Goal: Task Accomplishment & Management: Manage account settings

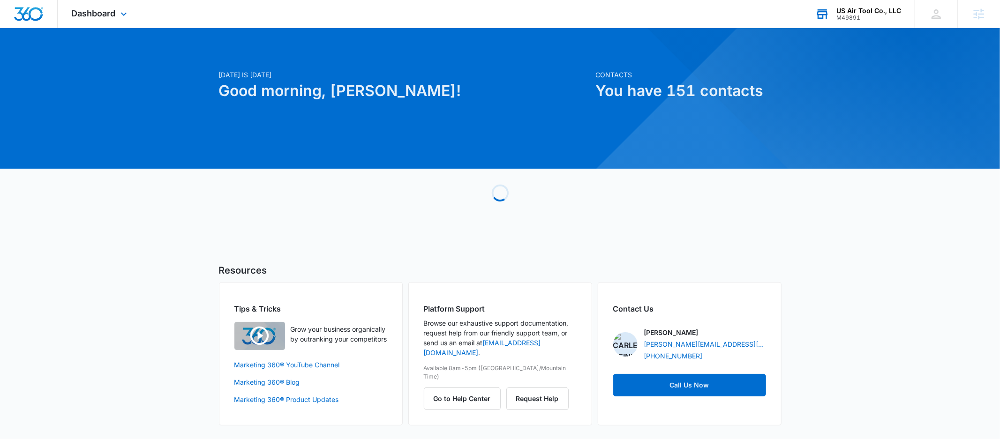
click at [839, 11] on div "US Air Tool Co., LLC" at bounding box center [869, 11] width 65 height 8
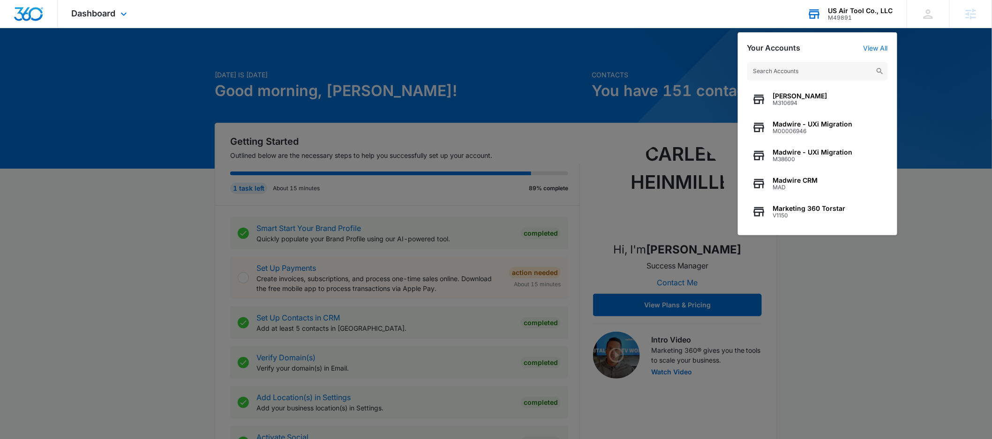
click at [792, 74] on input "text" at bounding box center [818, 71] width 141 height 19
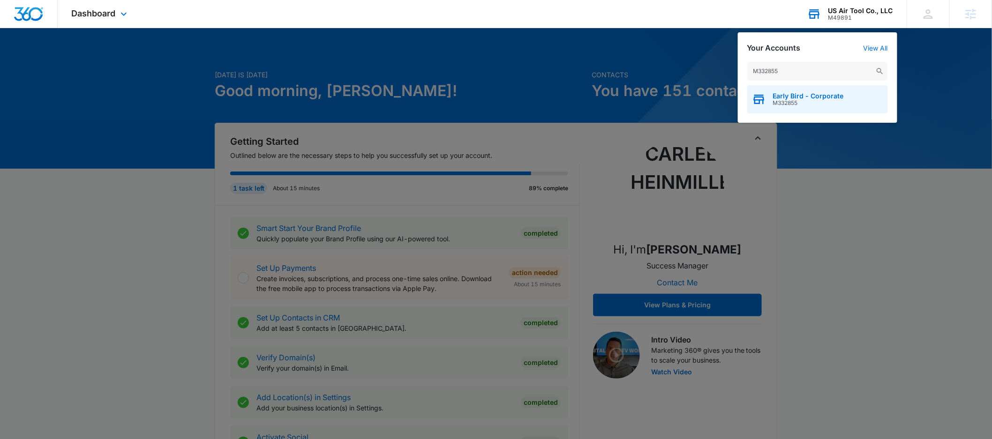
type input "M332855"
click at [808, 103] on span "M332855" at bounding box center [808, 103] width 71 height 7
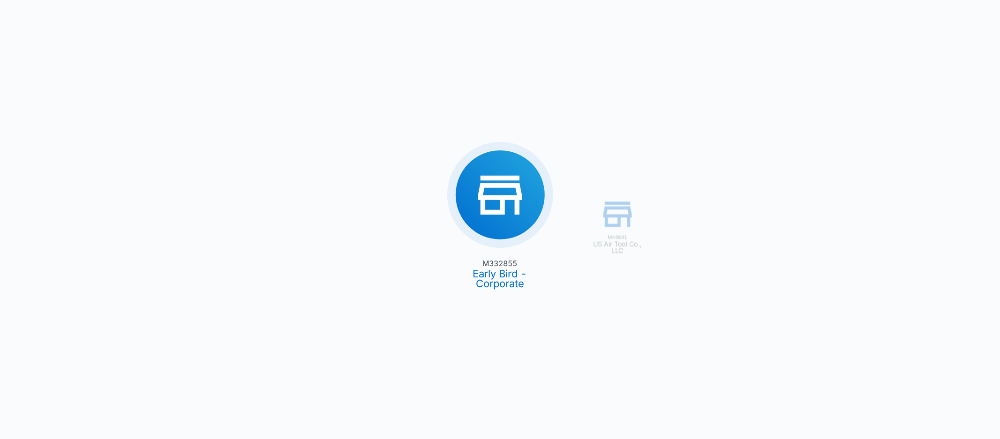
click at [525, 203] on div "M49891 US Air Tool Co., LLC M332855 Early Bird - Corporate" at bounding box center [500, 219] width 1000 height 439
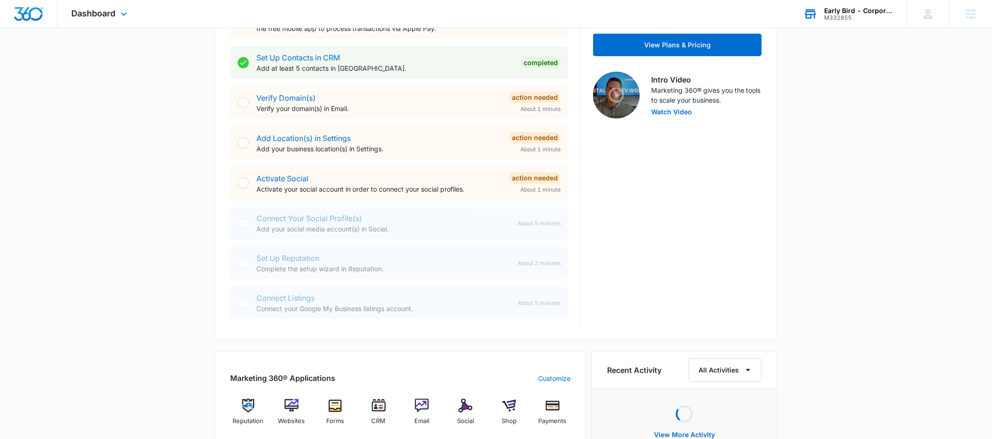
scroll to position [363, 0]
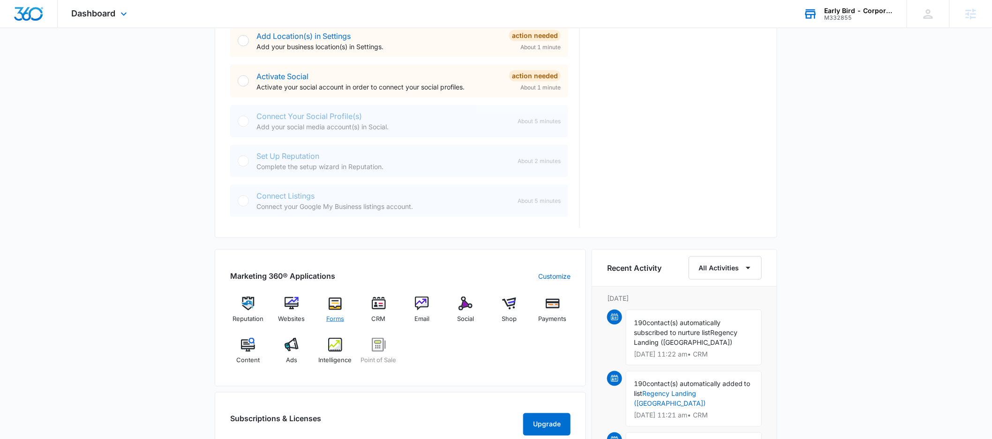
click at [341, 328] on div "Forms" at bounding box center [336, 314] width 36 height 34
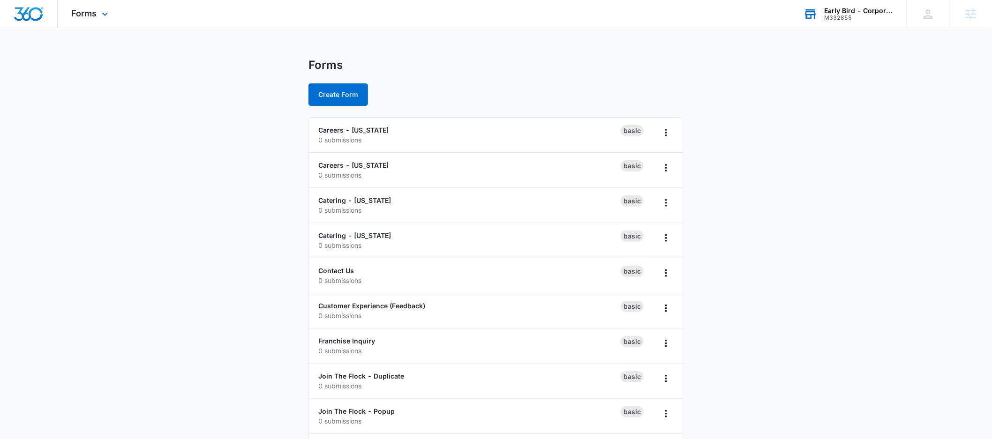
click at [240, 248] on main "Forms Create Form Careers - Iowa 0 submissions Basic Careers - Nebraska 0 submi…" at bounding box center [496, 287] width 992 height 458
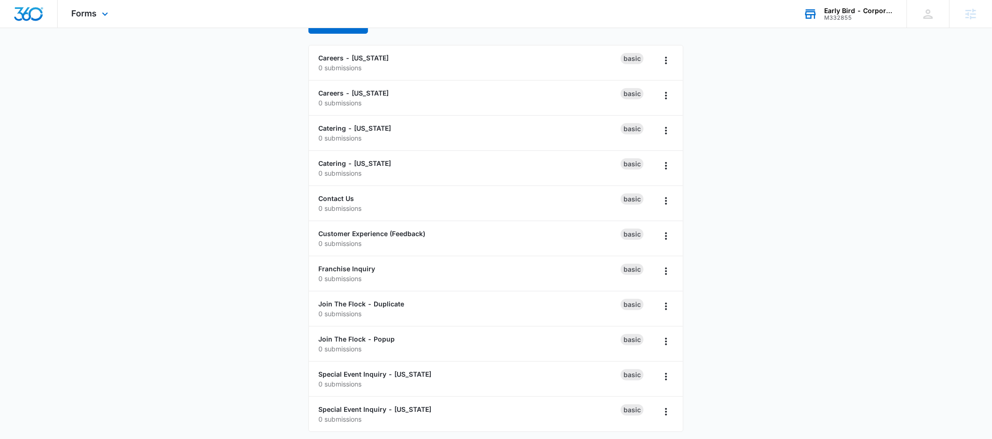
scroll to position [76, 0]
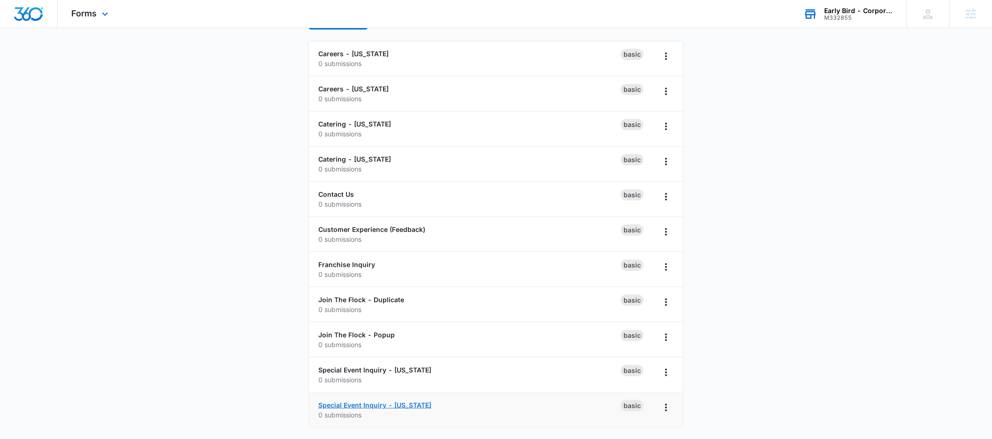
click at [350, 404] on link "Special Event Inquiry - Nebraska" at bounding box center [374, 405] width 113 height 8
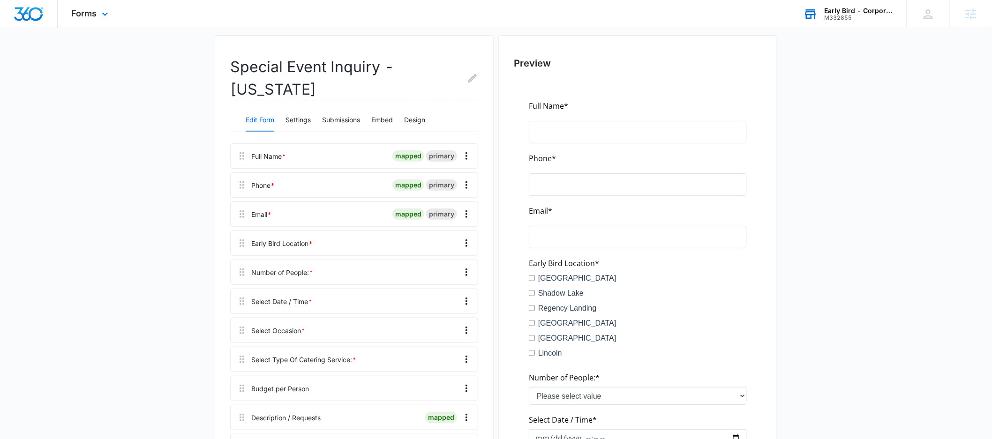
scroll to position [77, 0]
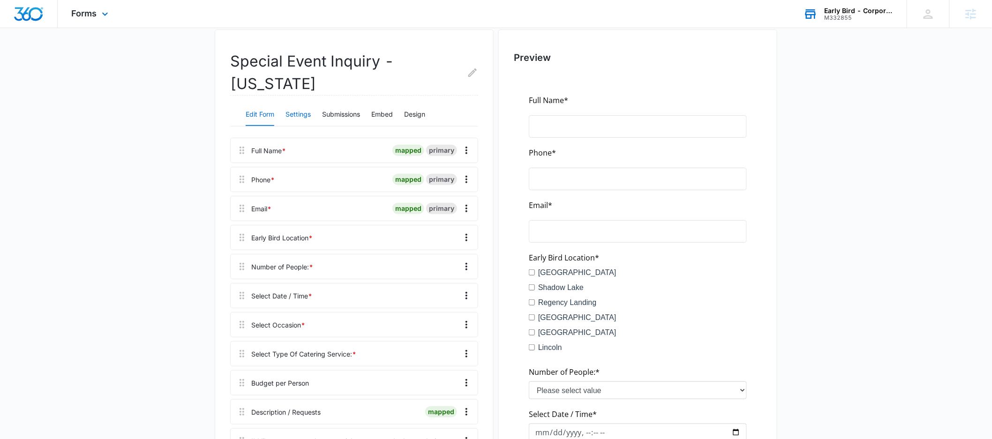
click at [302, 112] on button "Settings" at bounding box center [298, 115] width 25 height 23
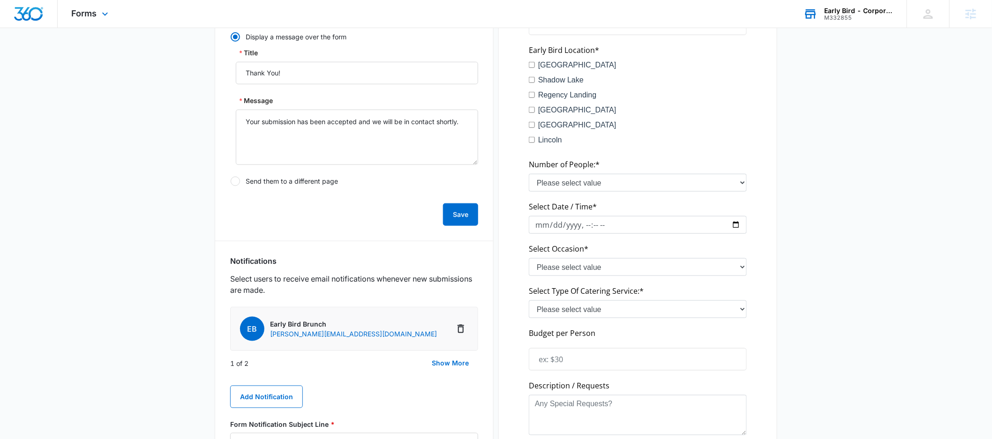
scroll to position [286, 0]
click at [454, 362] on button "Show More" at bounding box center [451, 362] width 56 height 23
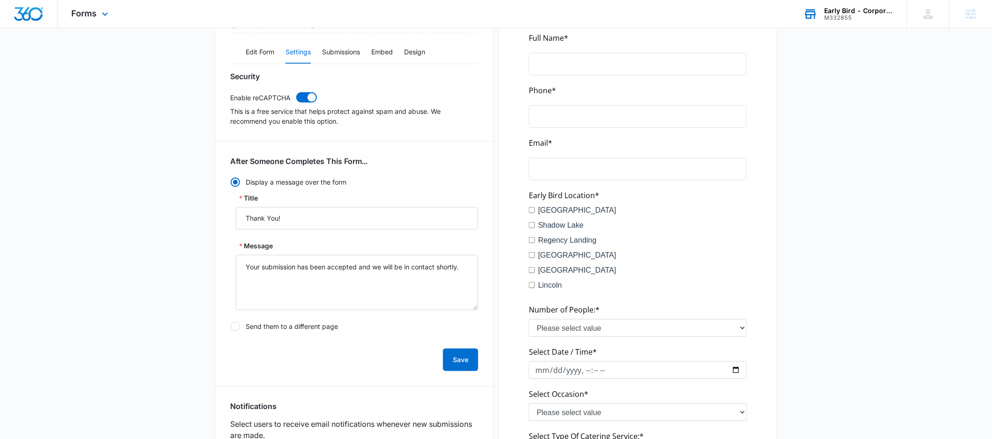
scroll to position [0, 0]
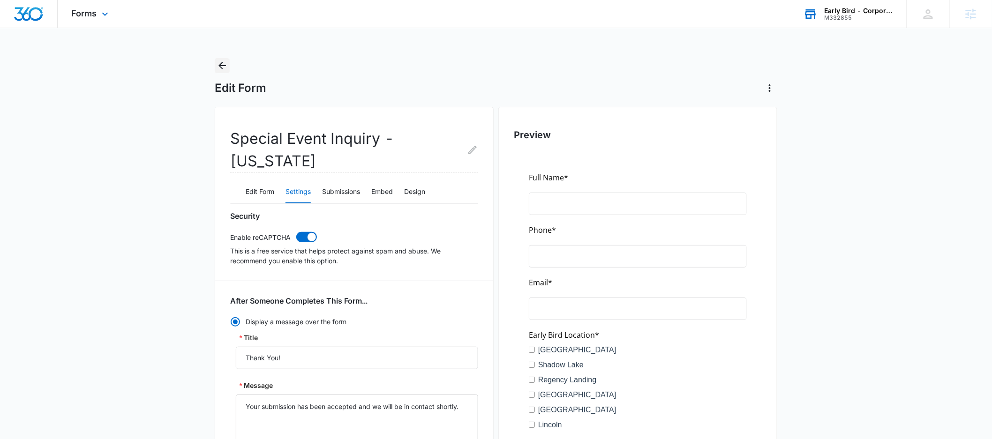
click at [223, 59] on button "Back" at bounding box center [222, 65] width 15 height 15
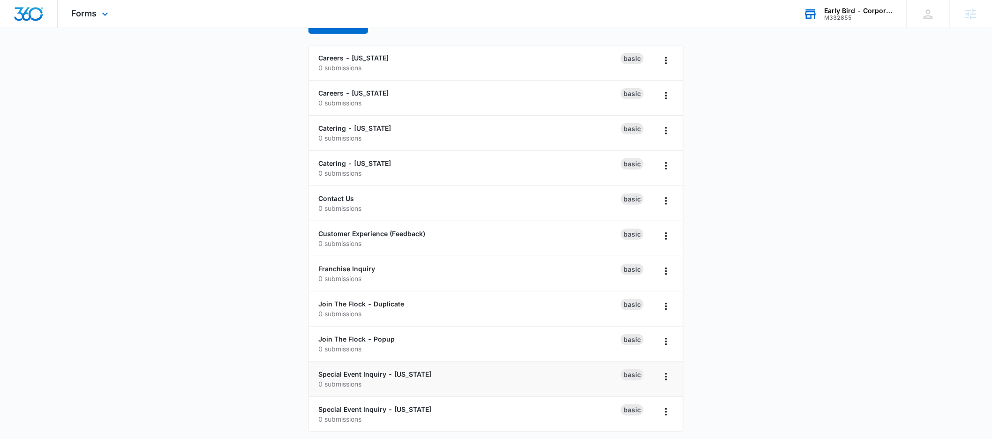
scroll to position [76, 0]
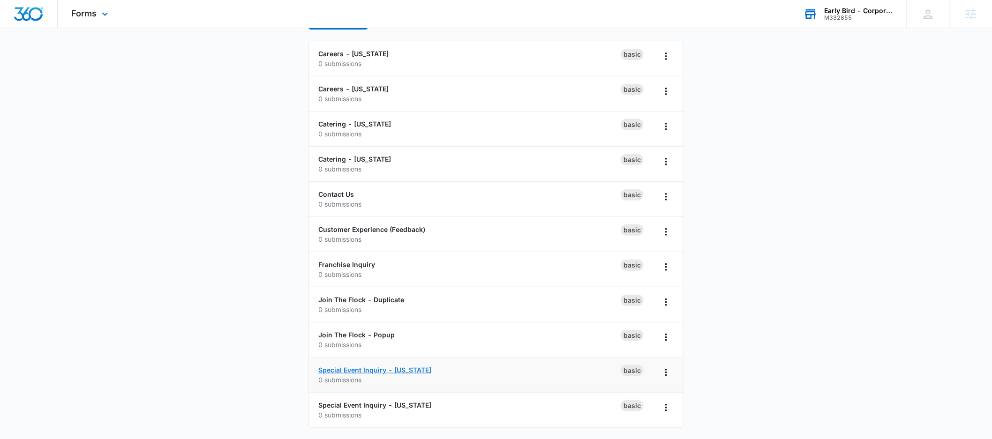
click at [365, 367] on link "Special Event Inquiry - Iowa" at bounding box center [374, 370] width 113 height 8
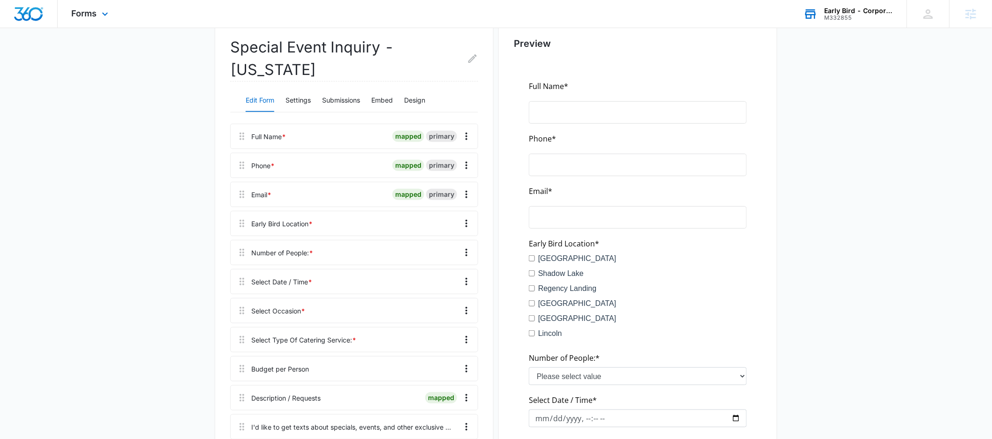
scroll to position [24, 0]
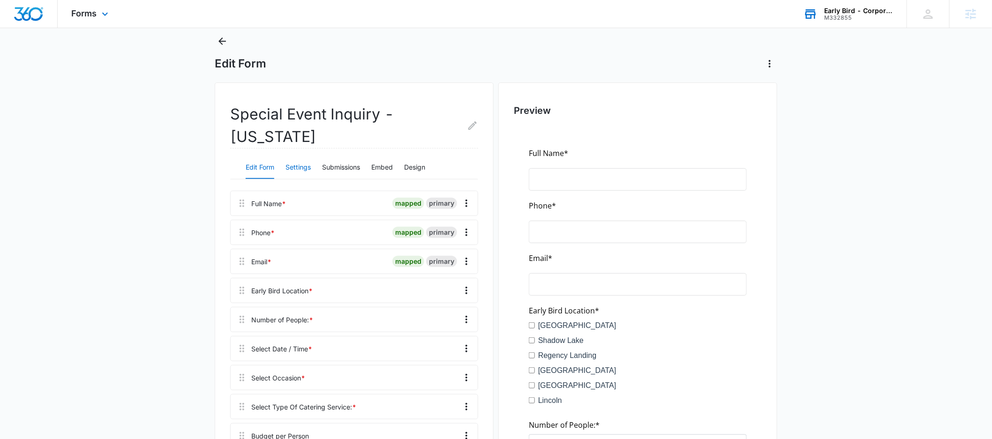
click at [309, 157] on button "Settings" at bounding box center [298, 168] width 25 height 23
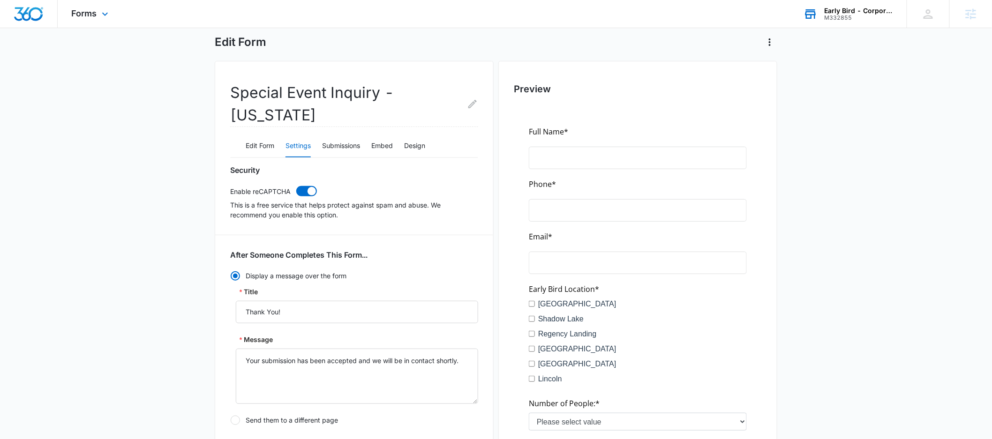
scroll to position [0, 0]
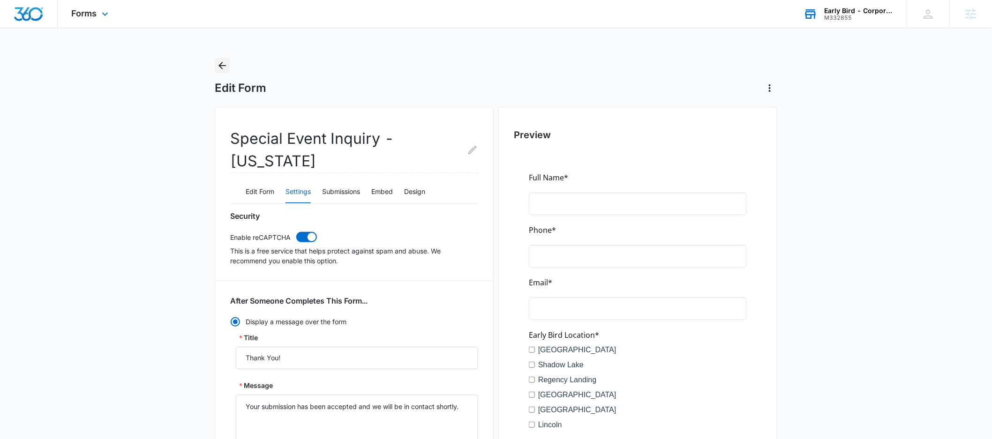
click at [224, 66] on icon "Back" at bounding box center [222, 65] width 11 height 11
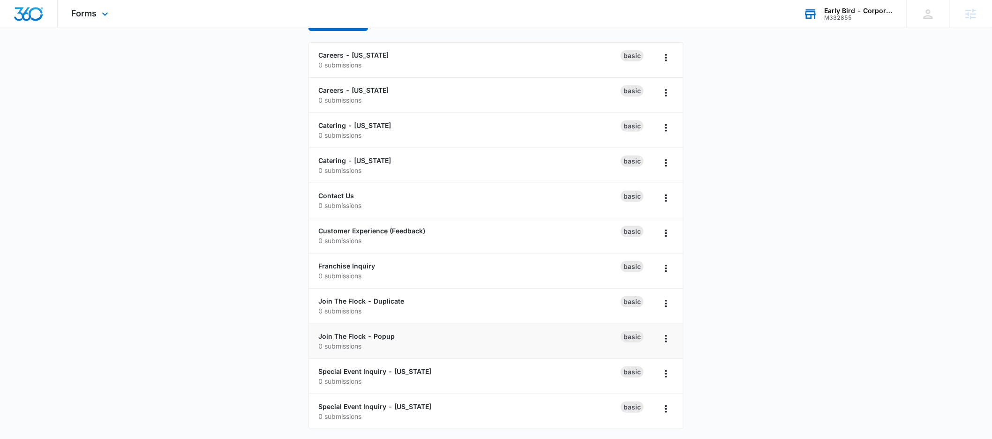
scroll to position [76, 0]
click at [363, 335] on link "Join The Flock - Popup" at bounding box center [356, 335] width 76 height 8
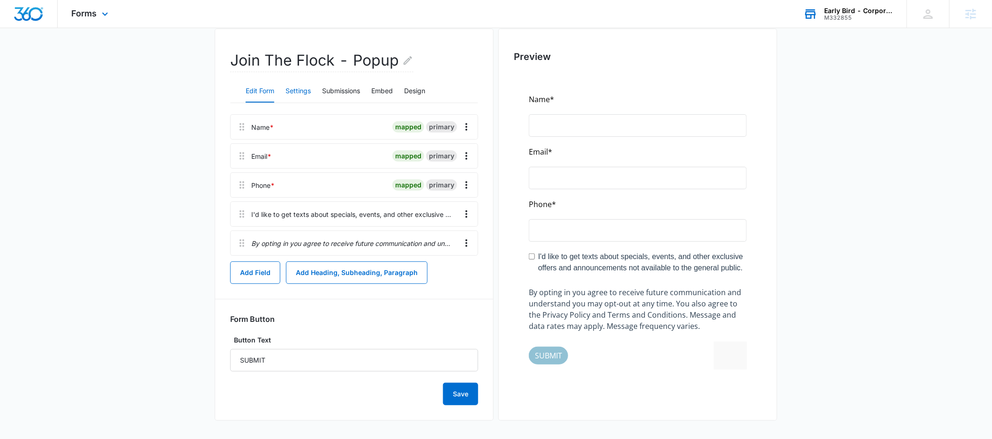
click at [295, 95] on button "Settings" at bounding box center [298, 91] width 25 height 23
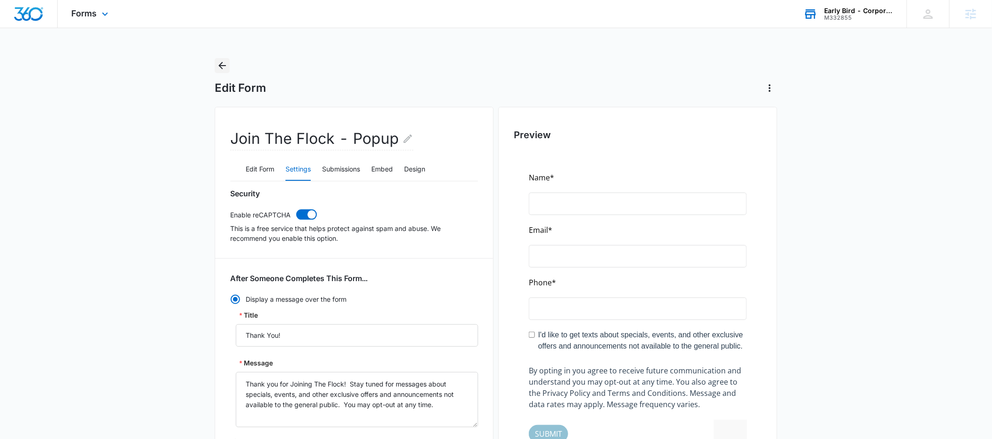
click at [227, 68] on icon "Back" at bounding box center [222, 65] width 11 height 11
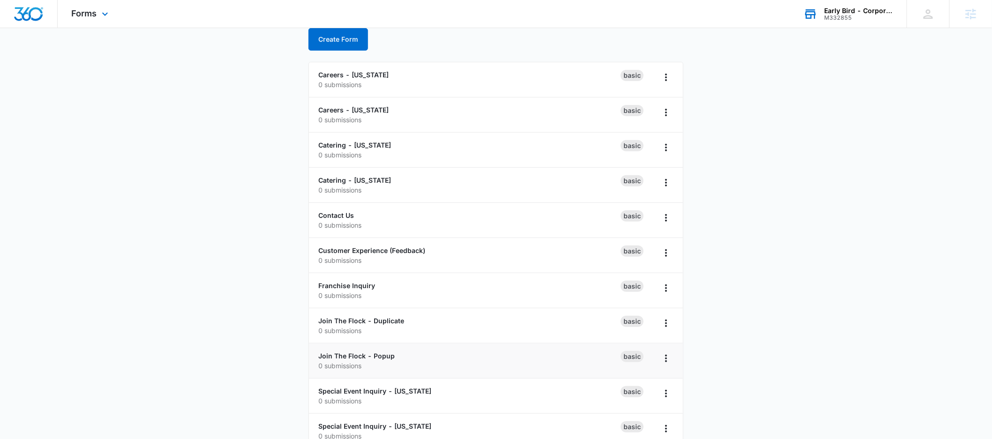
scroll to position [69, 0]
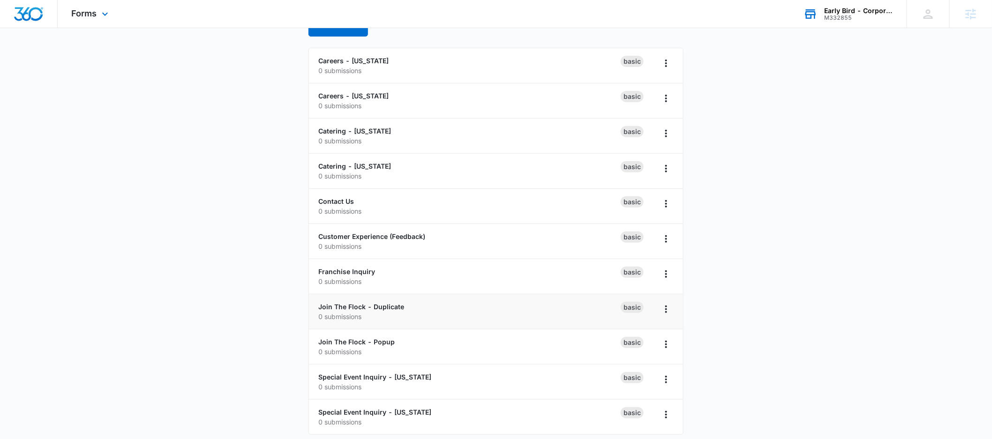
click at [361, 300] on li "Join The Flock - Duplicate 0 submissions Basic" at bounding box center [496, 312] width 374 height 35
click at [360, 306] on link "Join The Flock - Duplicate" at bounding box center [361, 307] width 86 height 8
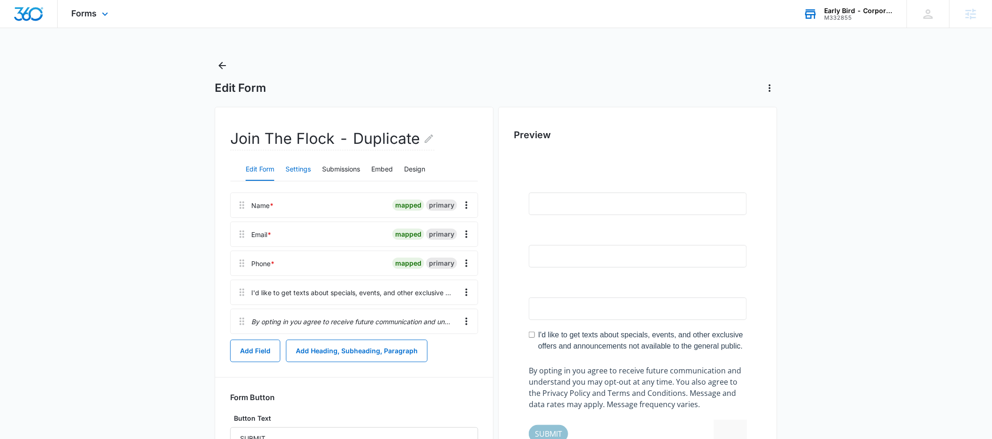
click at [302, 167] on button "Settings" at bounding box center [298, 170] width 25 height 23
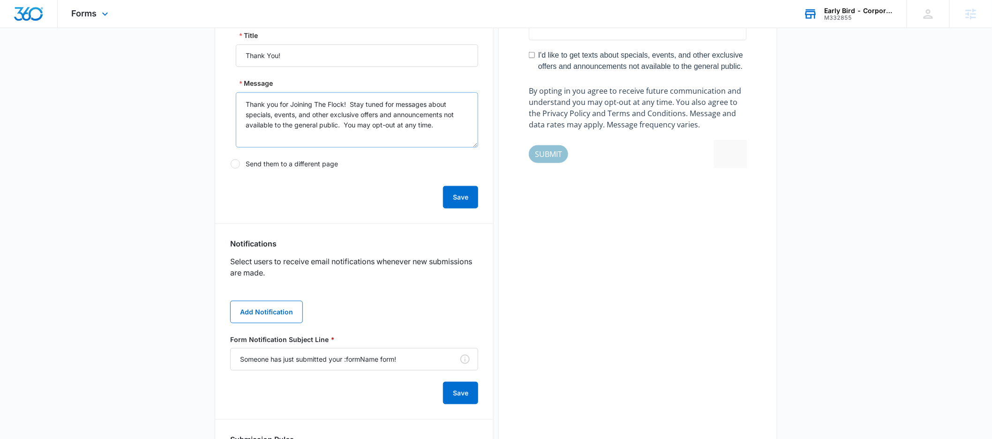
scroll to position [280, 0]
click at [262, 312] on button "Add Notification" at bounding box center [266, 312] width 73 height 23
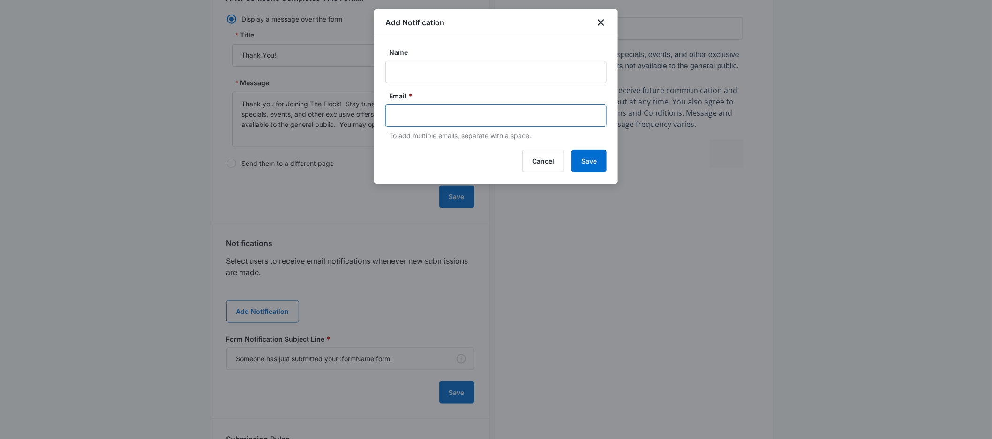
click at [460, 113] on input "text" at bounding box center [497, 116] width 204 height 14
paste input "info@earlybirdbrunch.com"
type input "info@earlybirdbrunch.com"
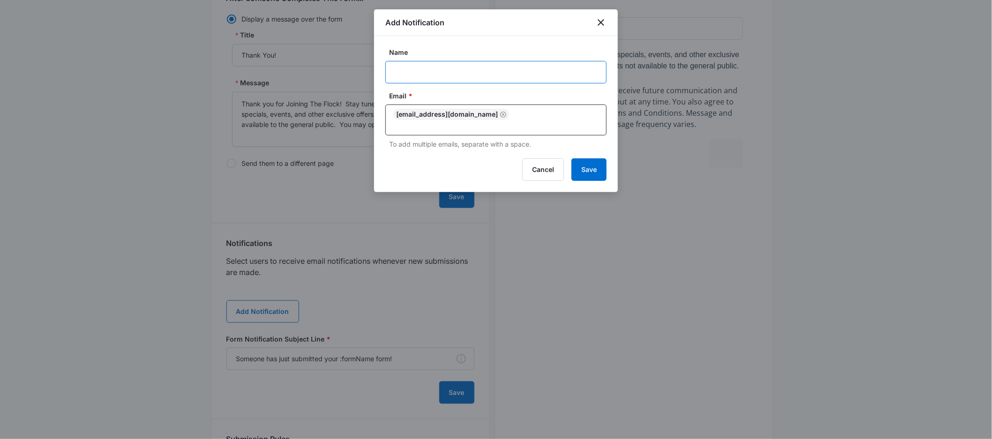
click at [443, 74] on input "Name" at bounding box center [496, 72] width 221 height 23
type input "Early Bird Brunch"
click at [593, 160] on button "Save" at bounding box center [589, 170] width 35 height 23
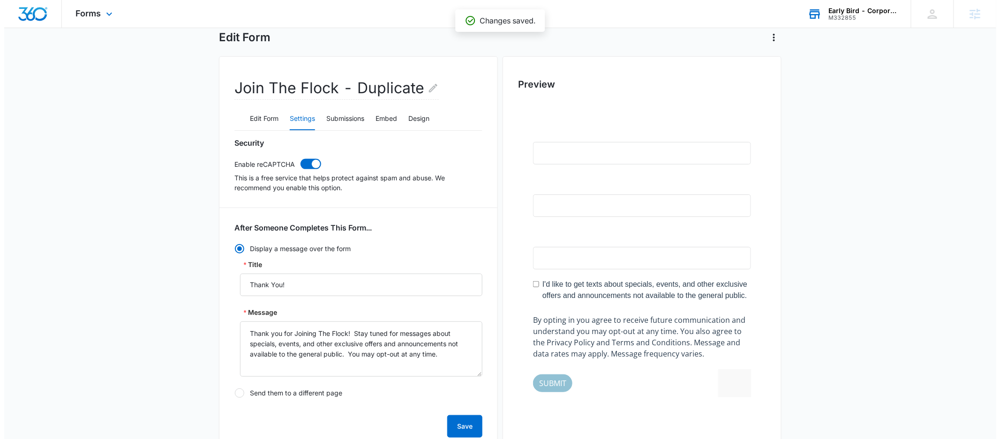
scroll to position [0, 0]
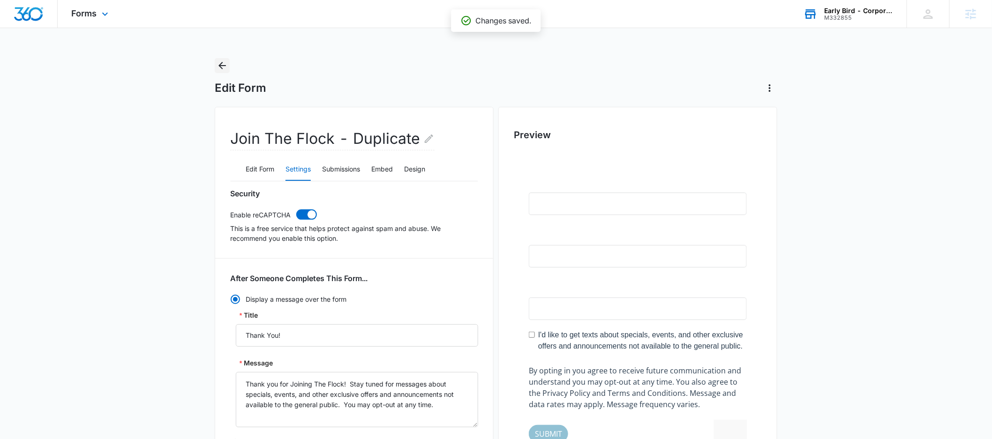
click at [219, 63] on icon "Back" at bounding box center [222, 65] width 11 height 11
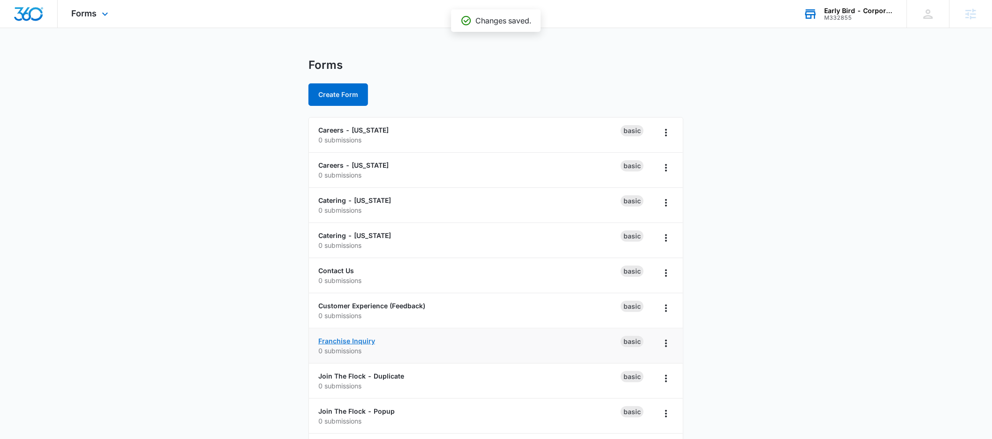
click at [345, 341] on link "Franchise Inquiry" at bounding box center [346, 341] width 57 height 8
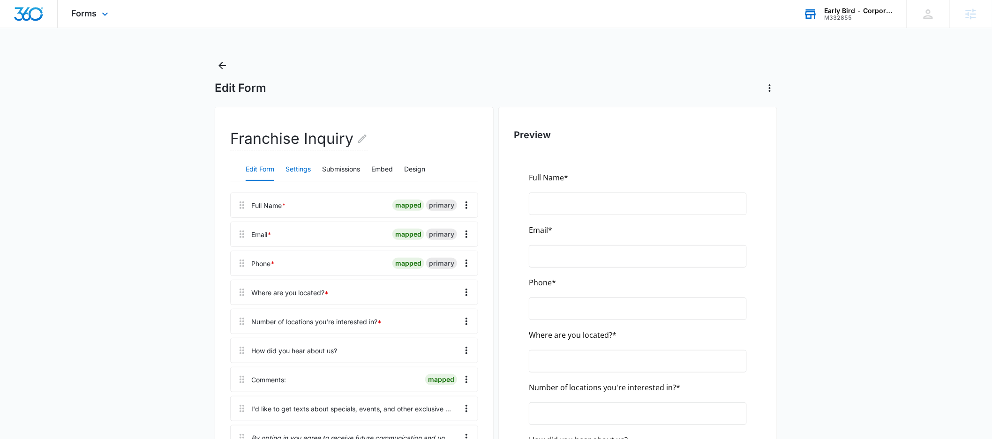
click at [304, 168] on button "Settings" at bounding box center [298, 170] width 25 height 23
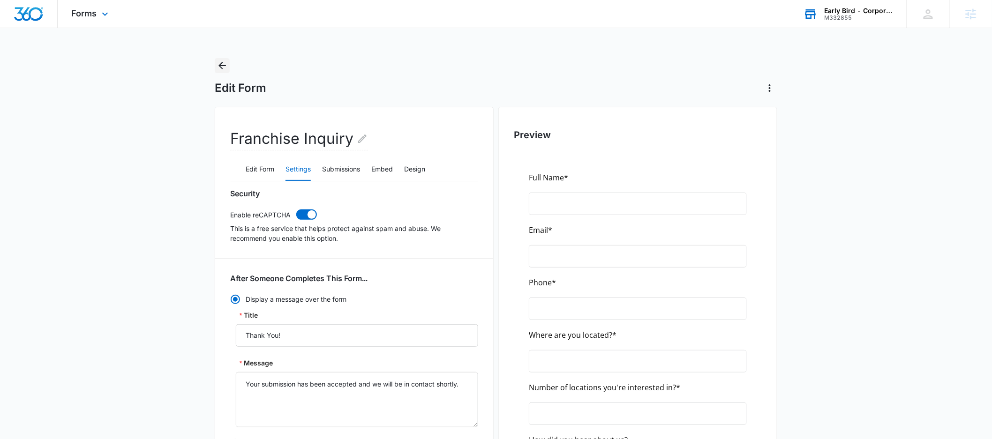
click at [215, 64] on button "Back" at bounding box center [222, 65] width 15 height 15
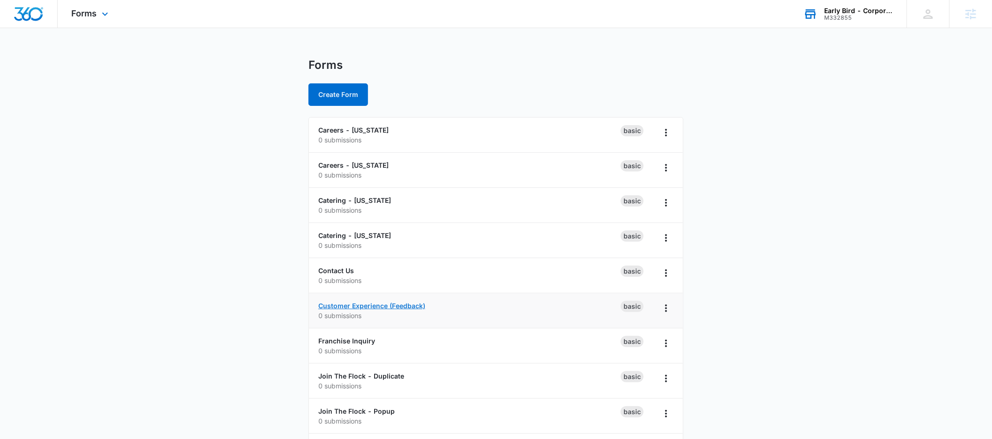
click at [348, 307] on link "Customer Experience (Feedback)" at bounding box center [371, 306] width 107 height 8
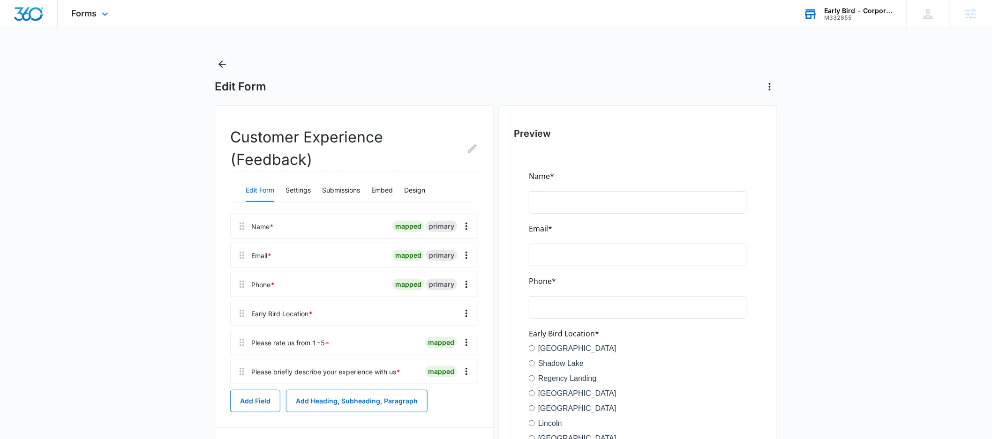
scroll to position [2, 0]
click at [301, 189] on button "Settings" at bounding box center [298, 190] width 25 height 23
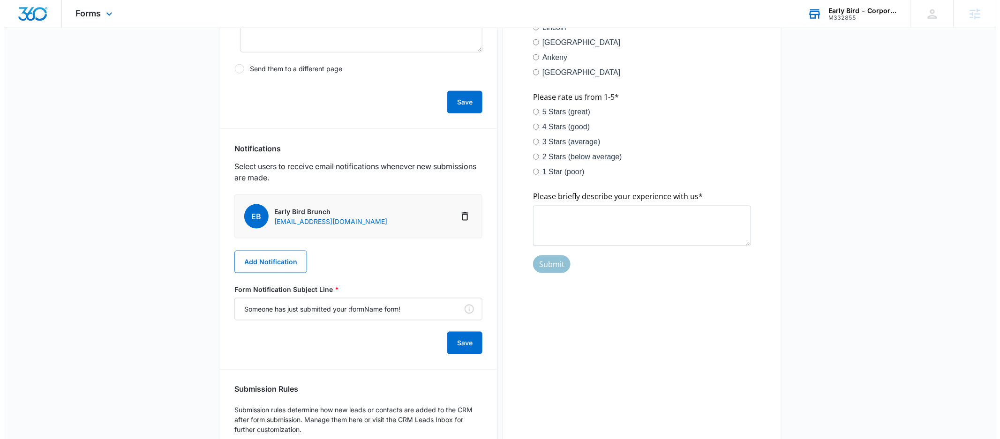
scroll to position [0, 0]
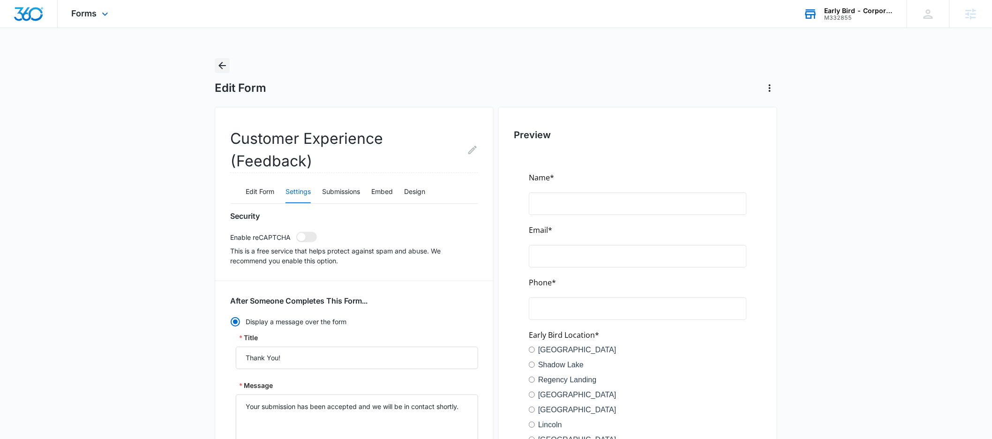
click at [223, 64] on icon "Back" at bounding box center [222, 65] width 11 height 11
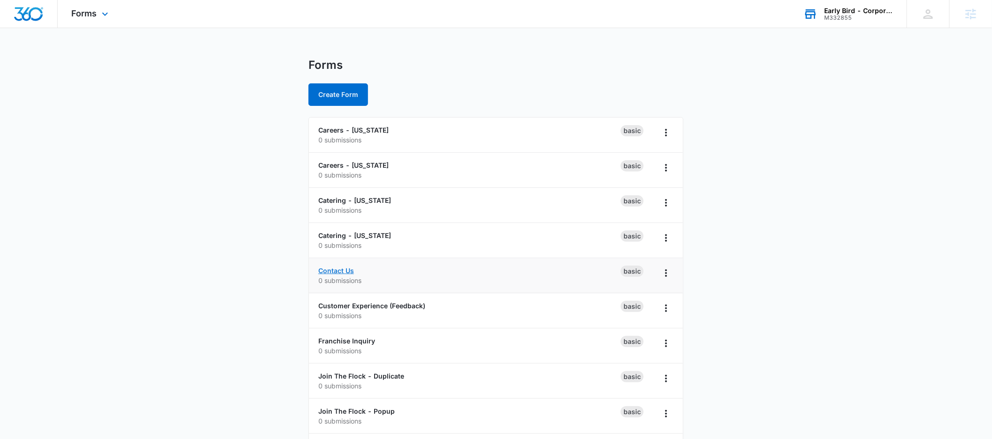
click at [336, 268] on link "Contact Us" at bounding box center [336, 271] width 36 height 8
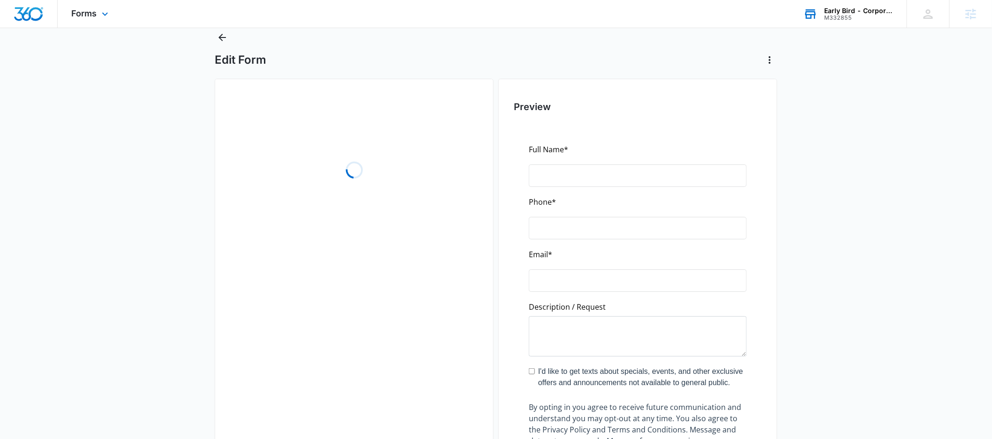
scroll to position [48, 0]
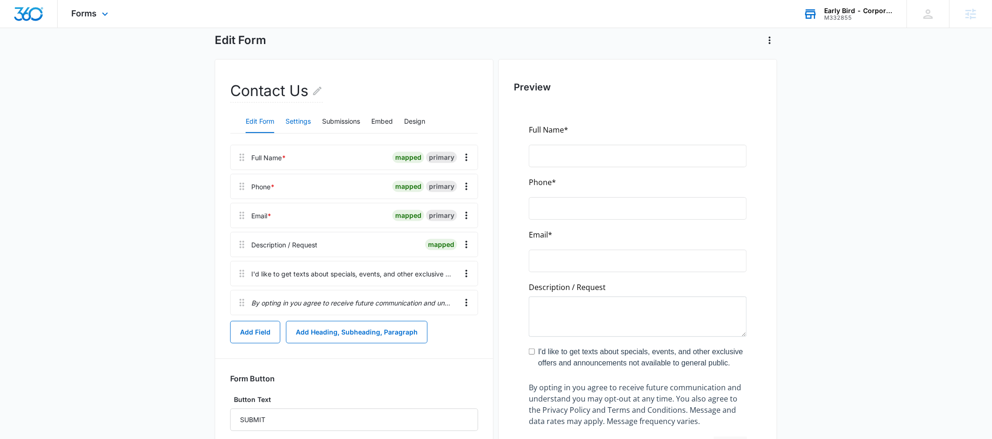
click at [308, 120] on button "Settings" at bounding box center [298, 122] width 25 height 23
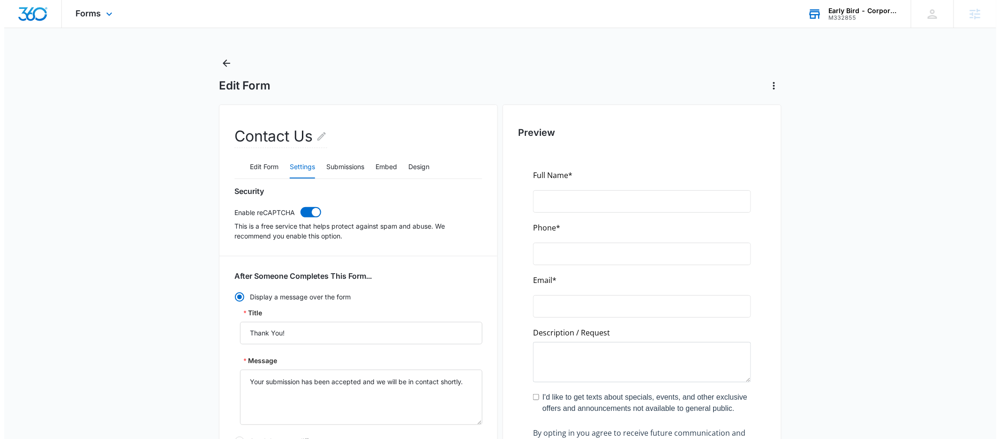
scroll to position [0, 0]
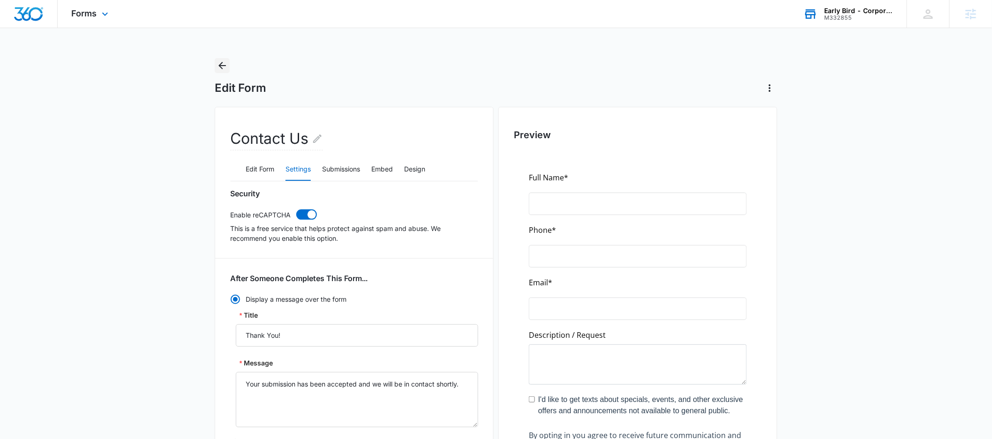
click at [219, 61] on icon "Back" at bounding box center [222, 65] width 11 height 11
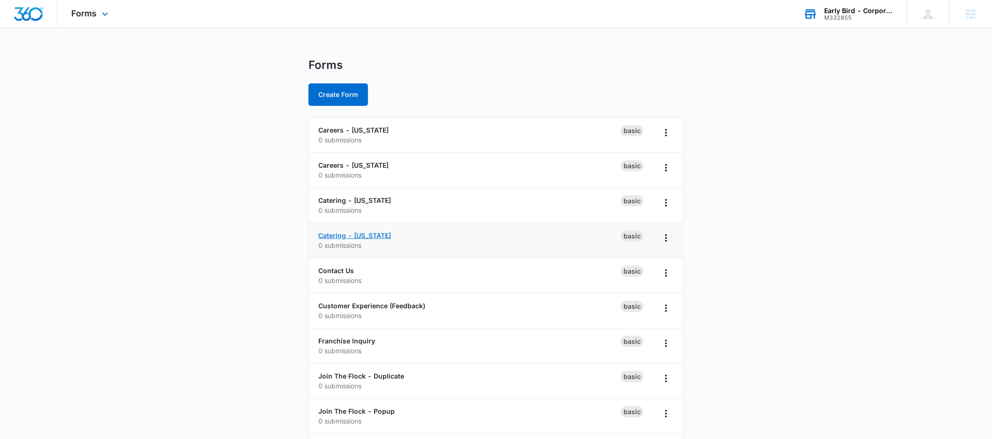
click at [345, 237] on link "Catering - Nebraska" at bounding box center [354, 236] width 73 height 8
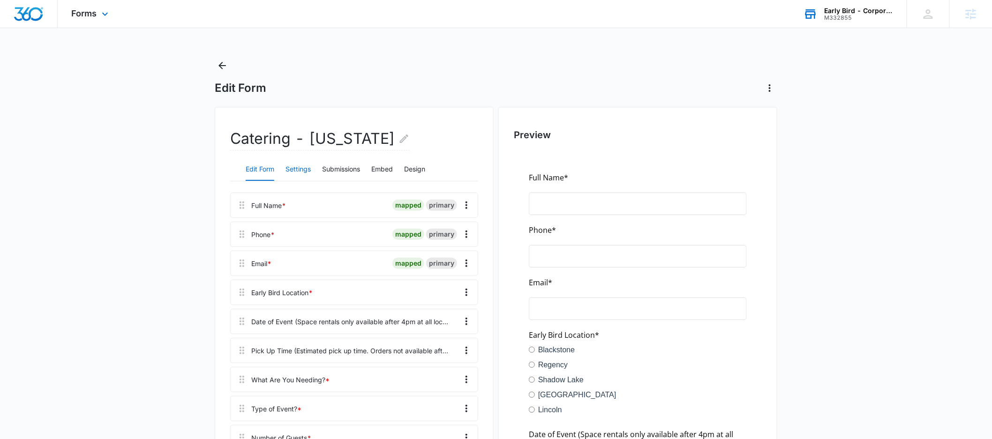
click at [291, 174] on button "Settings" at bounding box center [298, 170] width 25 height 23
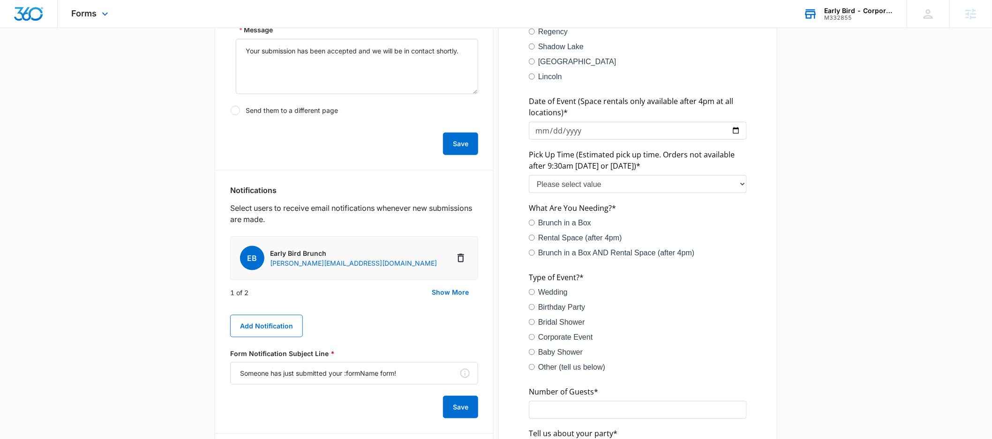
scroll to position [340, 0]
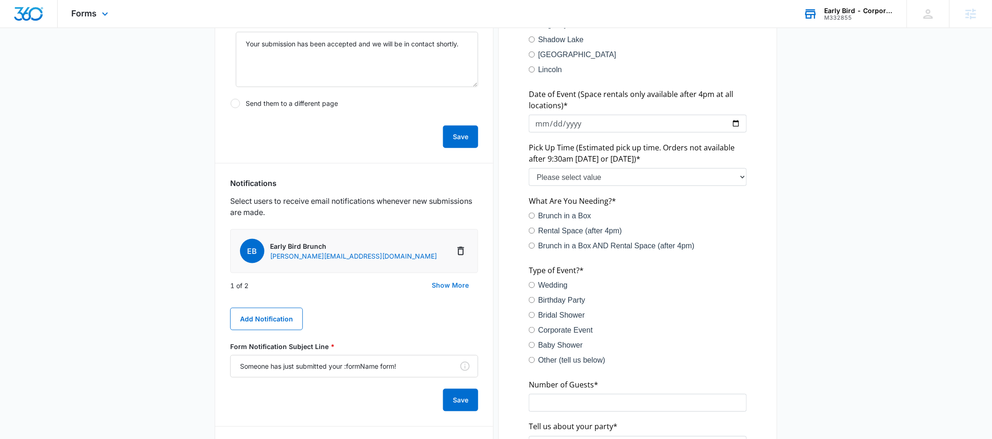
click at [440, 287] on button "Show More" at bounding box center [451, 285] width 56 height 23
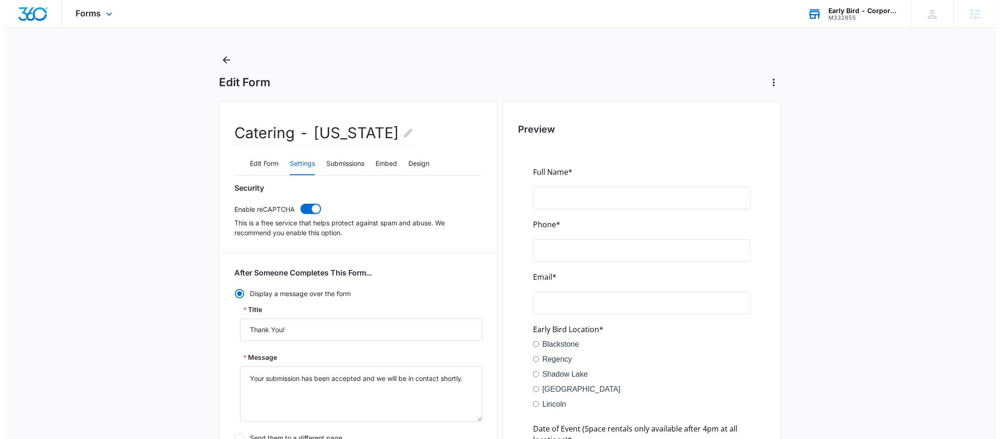
scroll to position [0, 0]
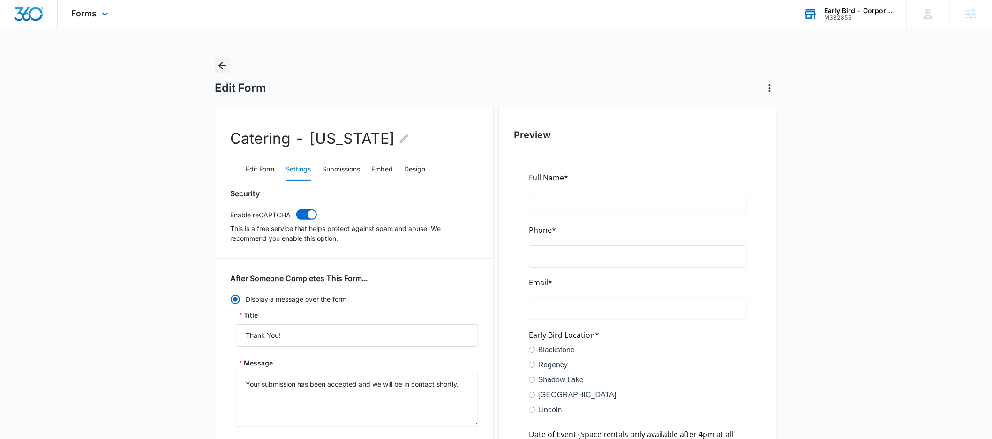
click at [219, 61] on icon "Back" at bounding box center [222, 65] width 11 height 11
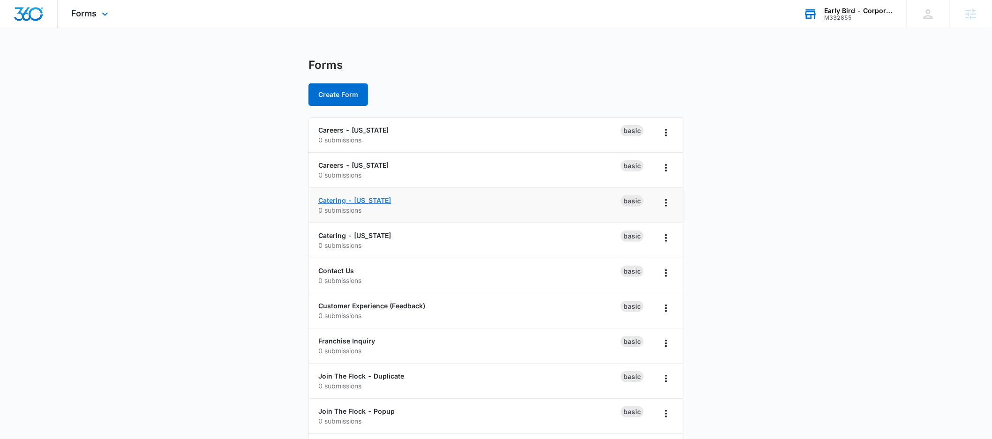
click at [341, 202] on link "Catering - Iowa" at bounding box center [354, 201] width 73 height 8
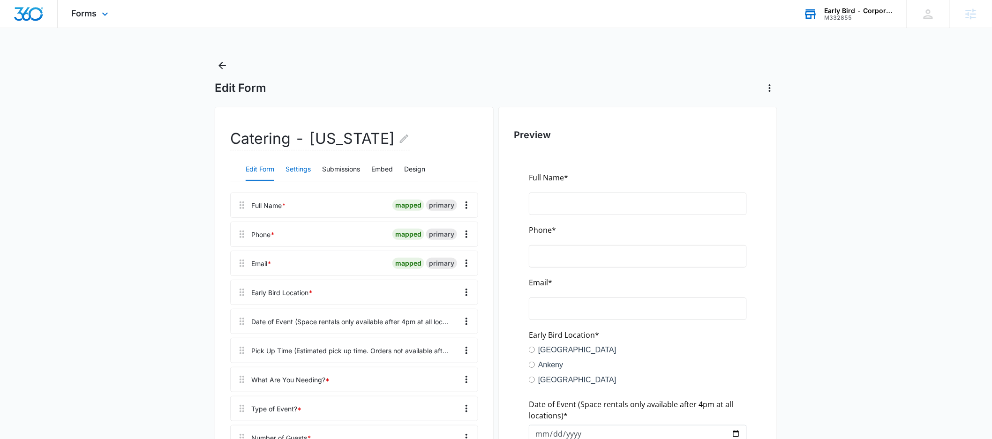
click at [299, 164] on button "Settings" at bounding box center [298, 170] width 25 height 23
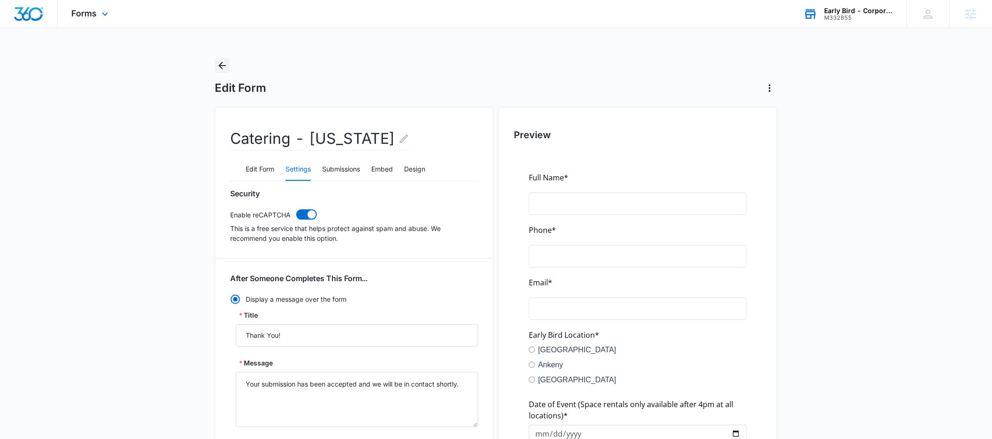
click at [223, 64] on icon "Back" at bounding box center [222, 65] width 11 height 11
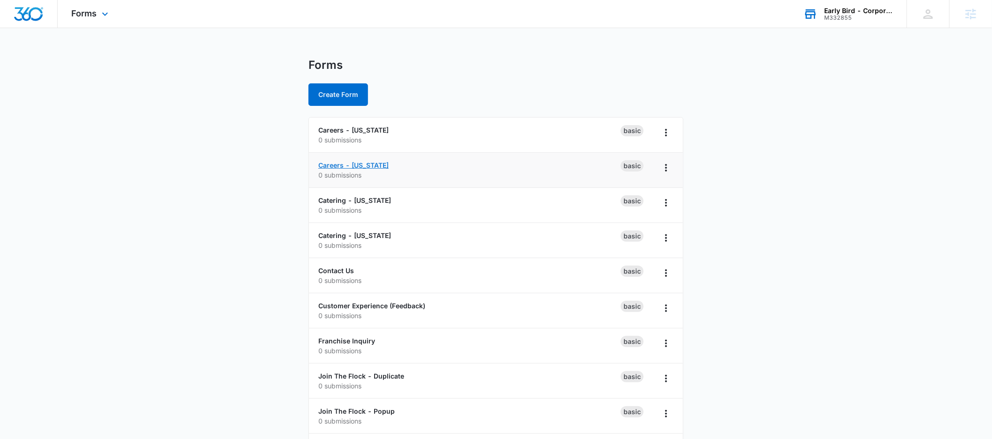
click at [342, 162] on link "Careers - Nebraska" at bounding box center [353, 165] width 70 height 8
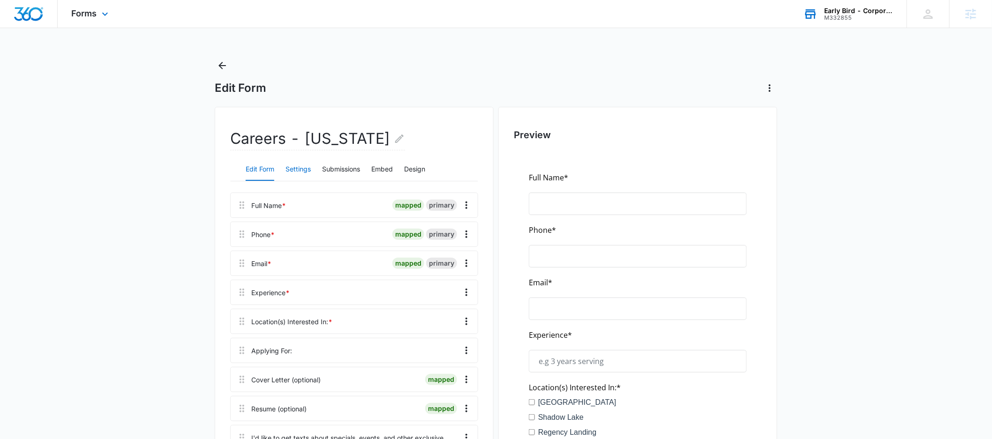
click at [306, 166] on button "Settings" at bounding box center [298, 170] width 25 height 23
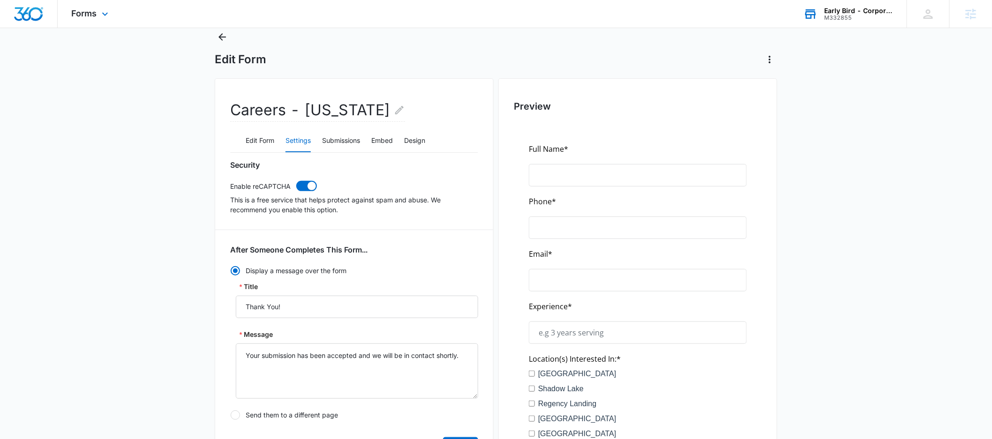
scroll to position [329, 0]
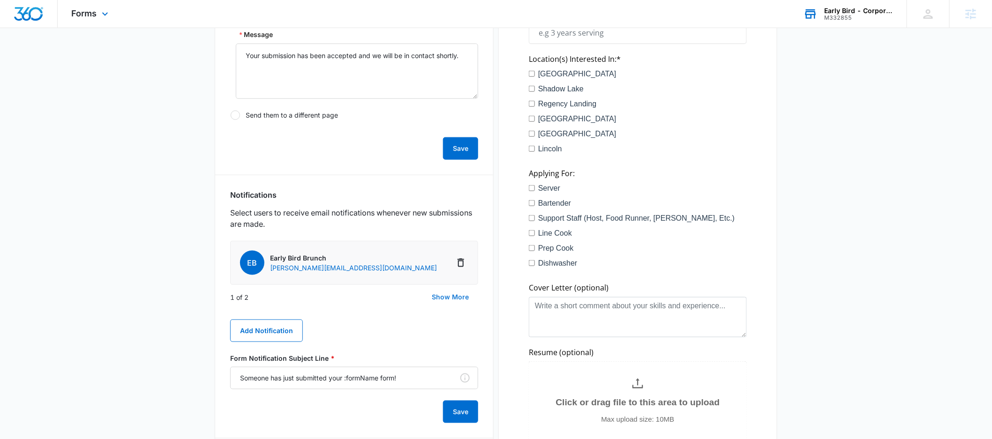
drag, startPoint x: 435, startPoint y: 298, endPoint x: 357, endPoint y: 296, distance: 77.9
click at [434, 298] on button "Show More" at bounding box center [451, 297] width 56 height 23
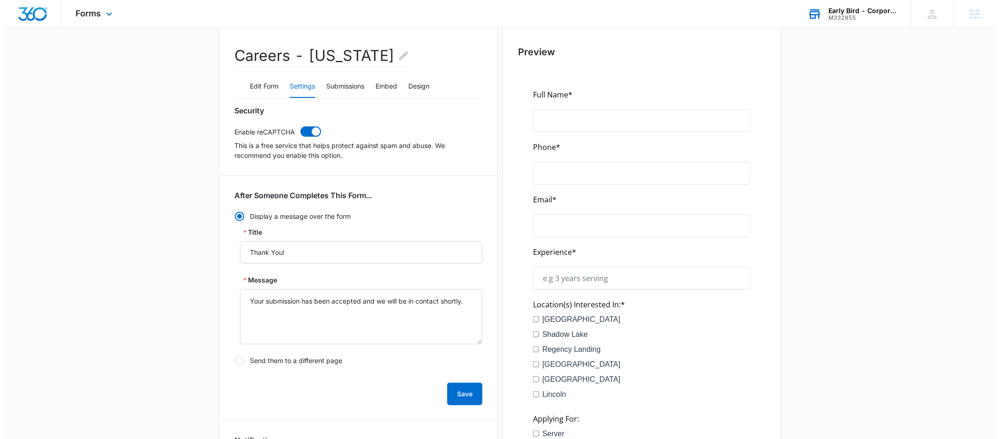
scroll to position [0, 0]
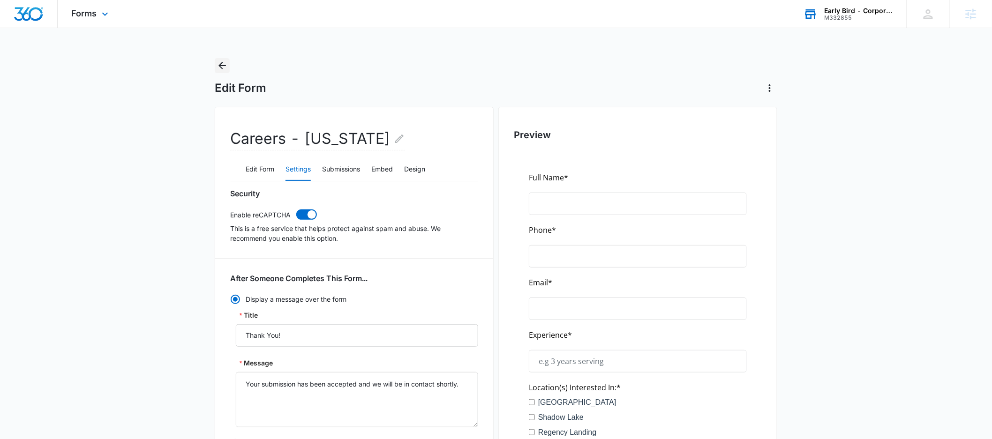
click at [221, 71] on icon "Back" at bounding box center [222, 65] width 11 height 11
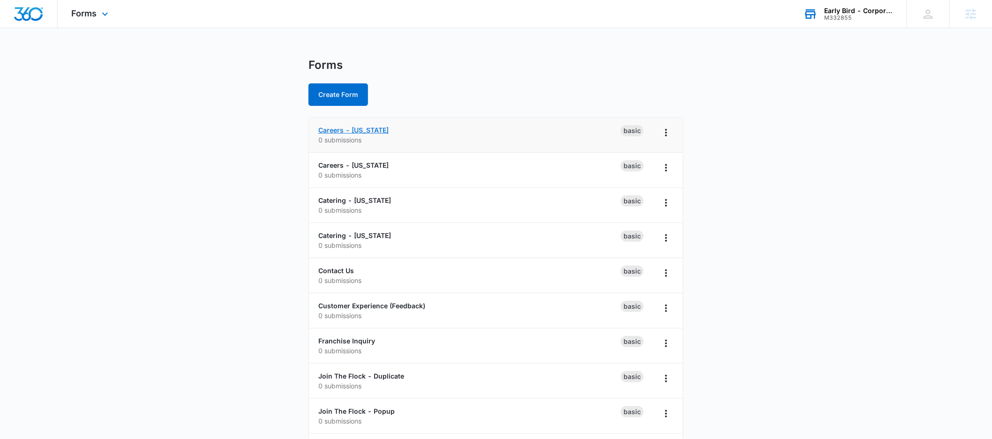
click at [354, 126] on link "Careers - Iowa" at bounding box center [353, 130] width 70 height 8
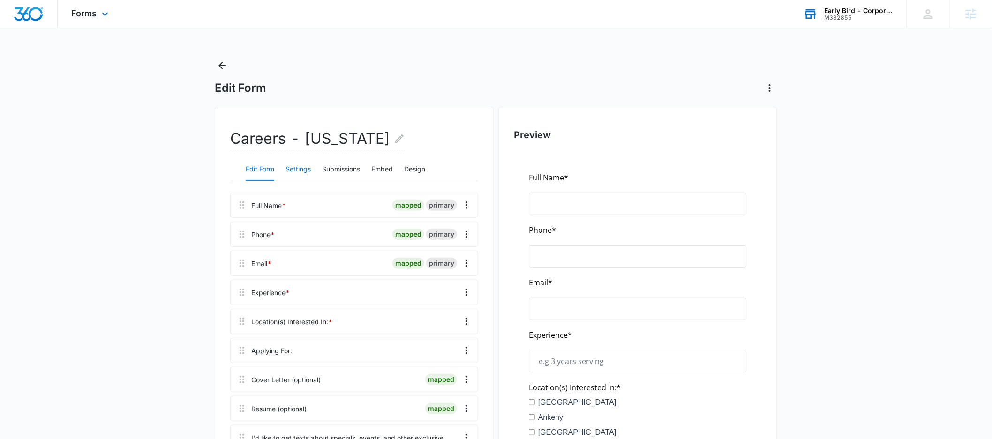
click at [296, 170] on button "Settings" at bounding box center [298, 170] width 25 height 23
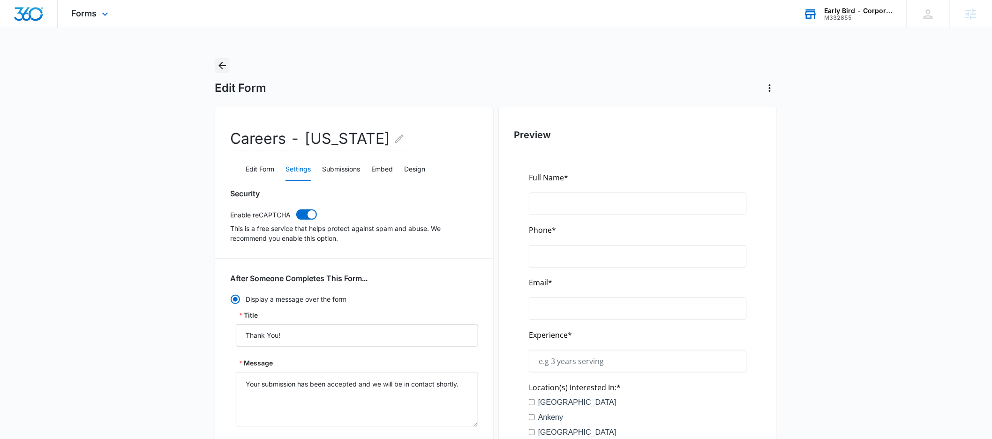
click at [227, 62] on icon "Back" at bounding box center [222, 65] width 11 height 11
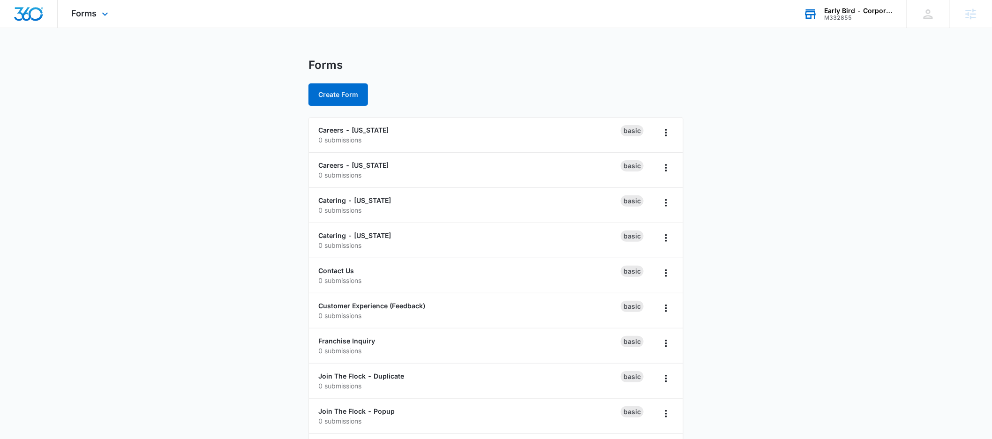
click at [195, 191] on main "Forms Create Form Careers - Iowa 0 submissions Basic Careers - Nebraska 0 submi…" at bounding box center [496, 287] width 992 height 458
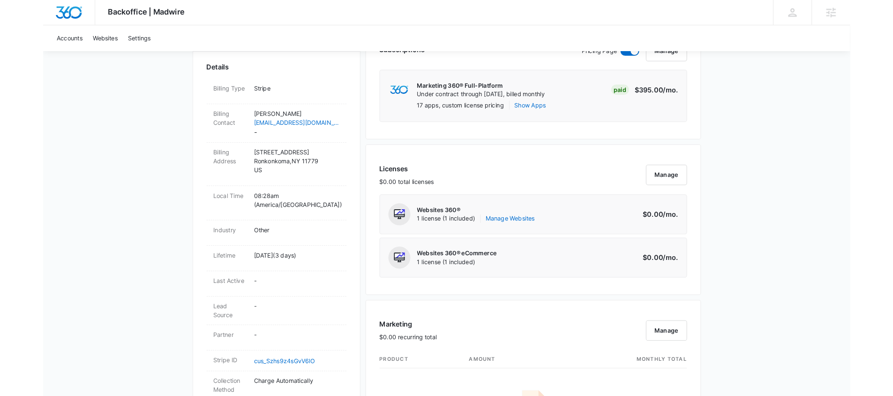
scroll to position [270, 0]
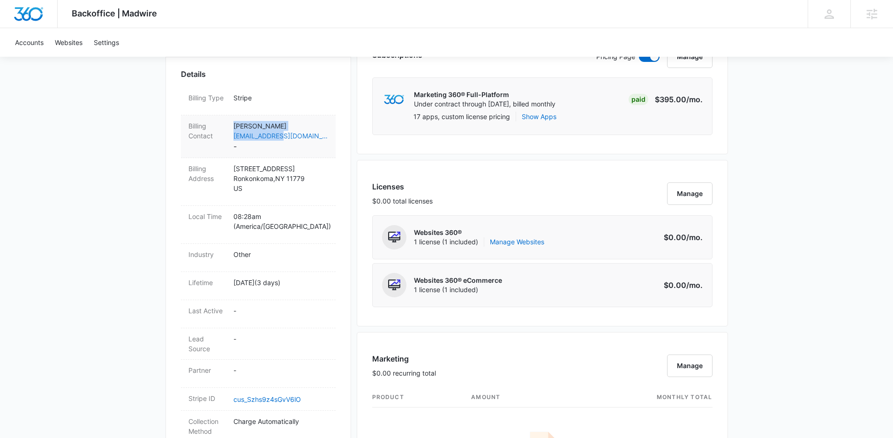
drag, startPoint x: 228, startPoint y: 136, endPoint x: 290, endPoint y: 134, distance: 61.9
click at [290, 134] on div "Billing Contact [PERSON_NAME] [EMAIL_ADDRESS][DOMAIN_NAME] -" at bounding box center [258, 136] width 155 height 43
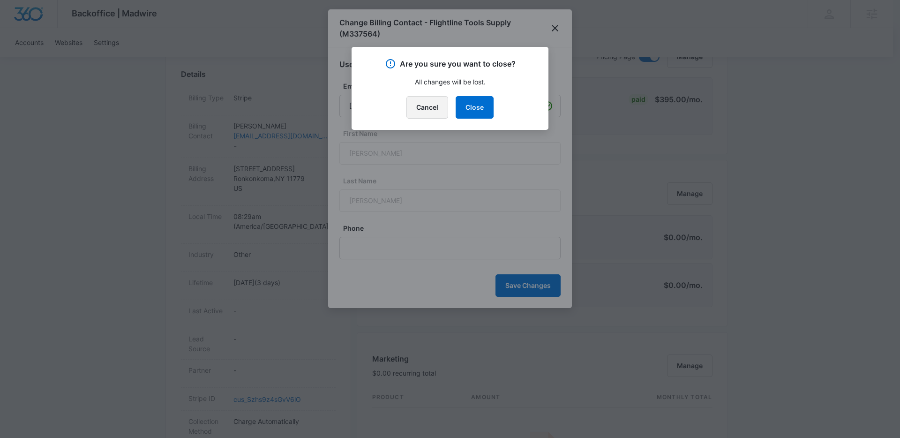
click at [431, 110] on button "Cancel" at bounding box center [428, 107] width 42 height 23
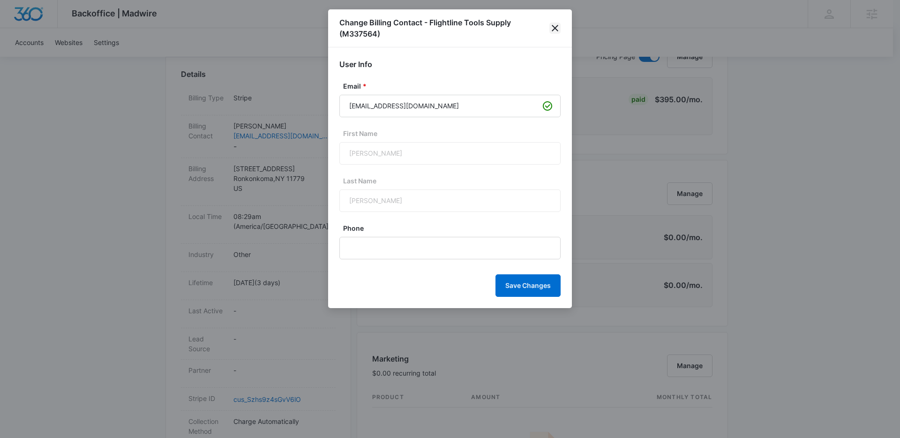
click at [554, 27] on icon "close" at bounding box center [555, 28] width 7 height 7
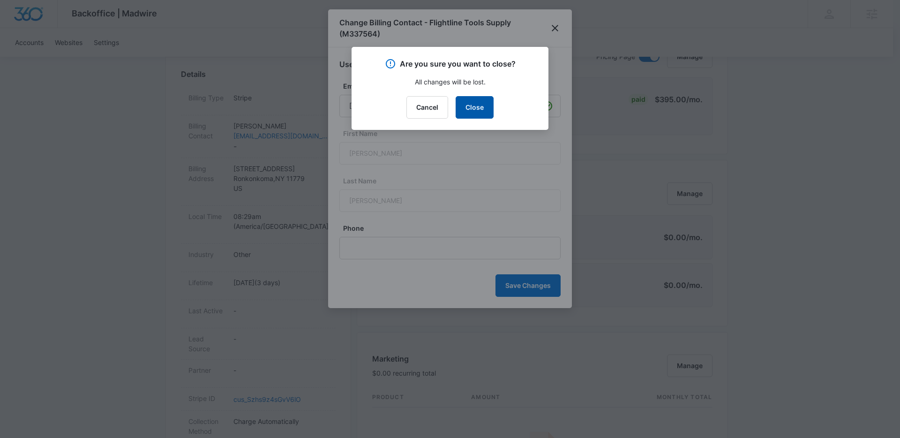
click at [479, 111] on button "Close" at bounding box center [475, 107] width 38 height 23
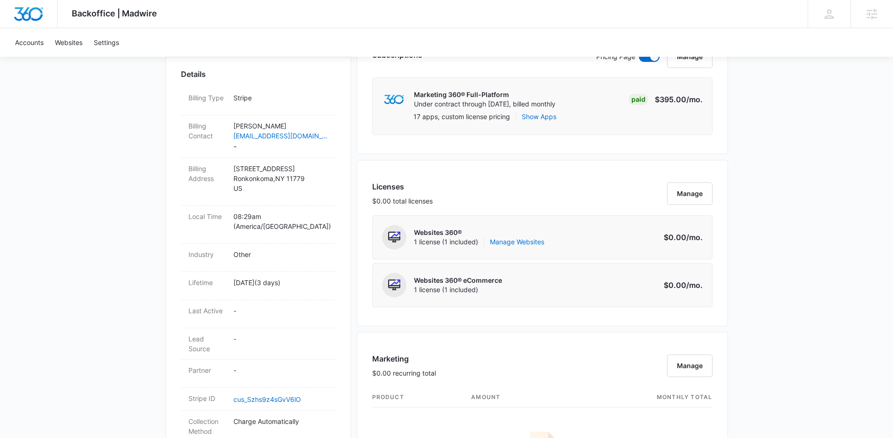
click at [82, 167] on div "Backoffice | Madwire Apps Settings Jennifer Cover jennifer.cover@madwire.com My…" at bounding box center [446, 367] width 893 height 1275
